Goal: Contribute content

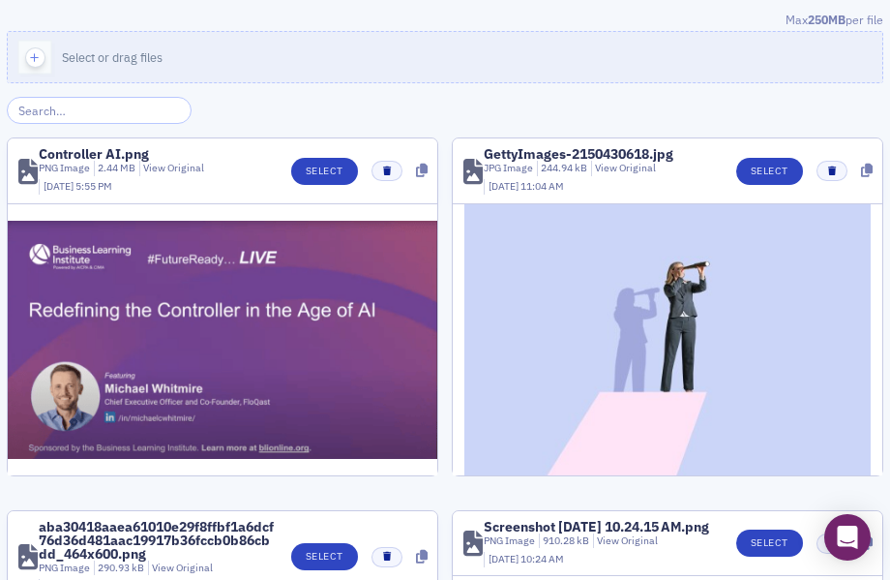
click at [285, 63] on button "Select or drag files" at bounding box center [445, 57] width 877 height 52
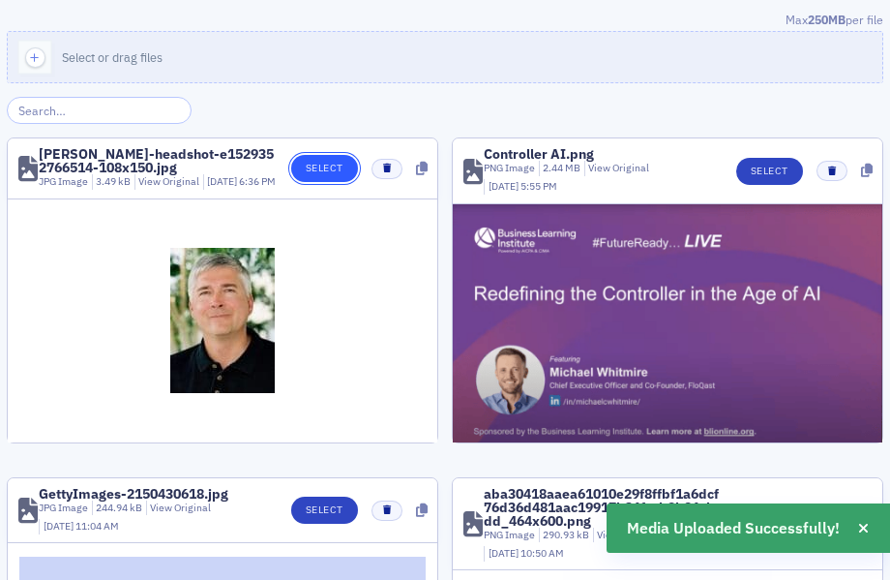
click at [313, 182] on button "Select" at bounding box center [324, 168] width 67 height 27
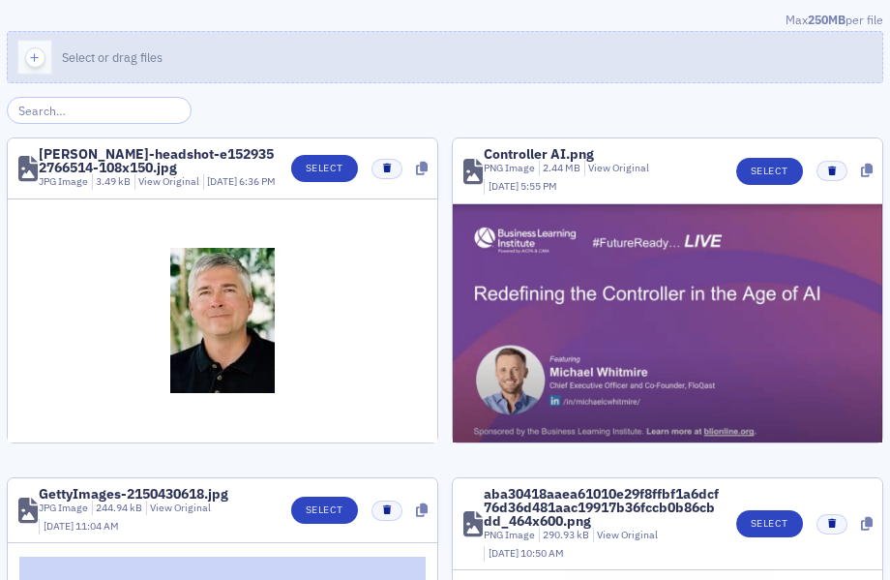
click at [88, 73] on button "Select or drag files" at bounding box center [445, 57] width 877 height 52
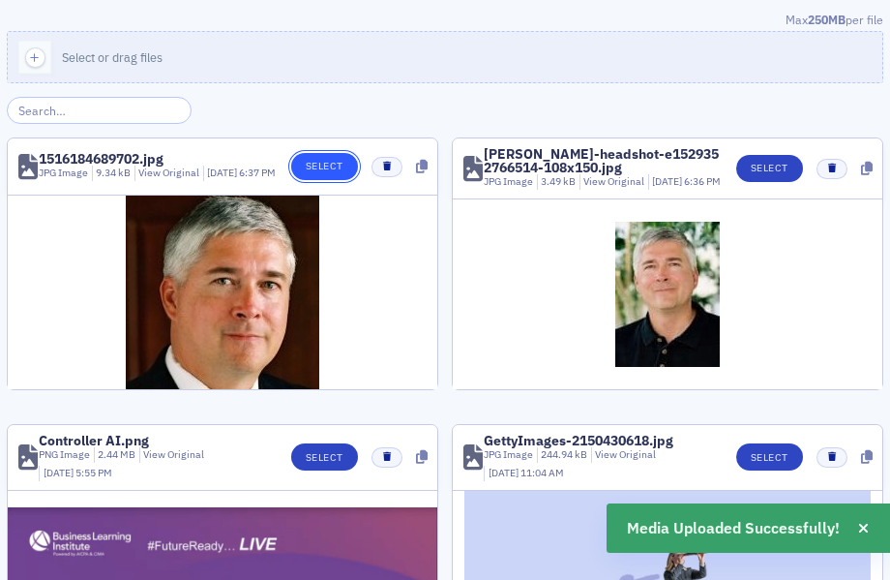
click at [347, 170] on button "Select" at bounding box center [324, 166] width 67 height 27
